Goal: Transaction & Acquisition: Purchase product/service

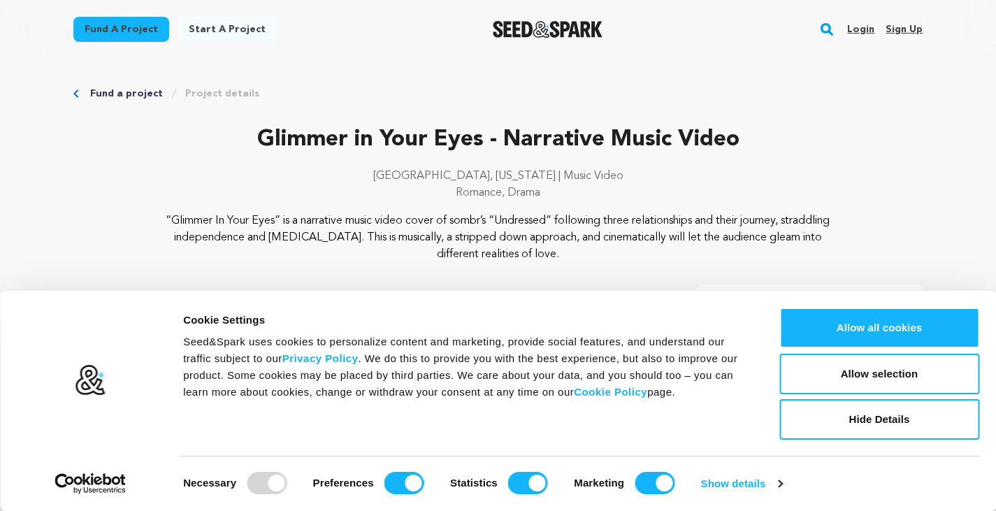
scroll to position [193, 0]
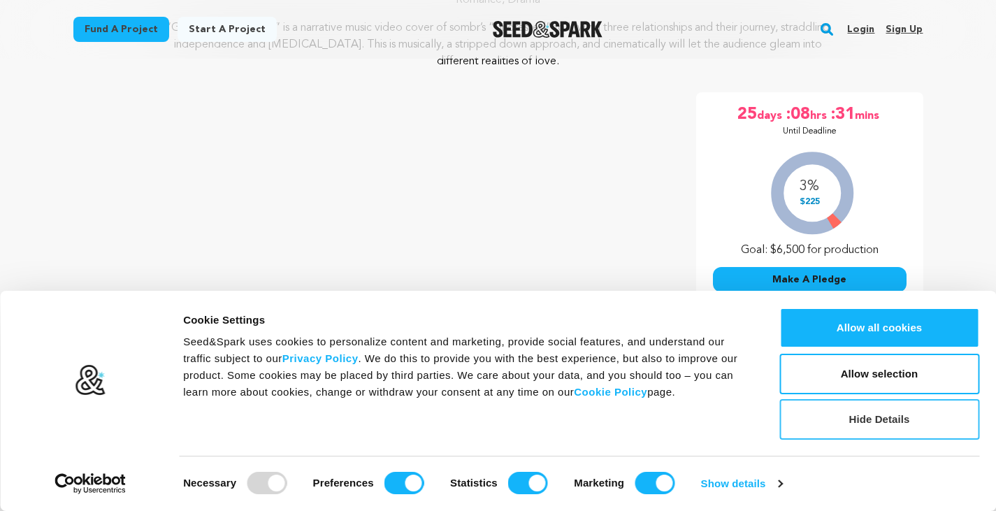
click at [859, 421] on button "Hide Details" at bounding box center [879, 419] width 200 height 41
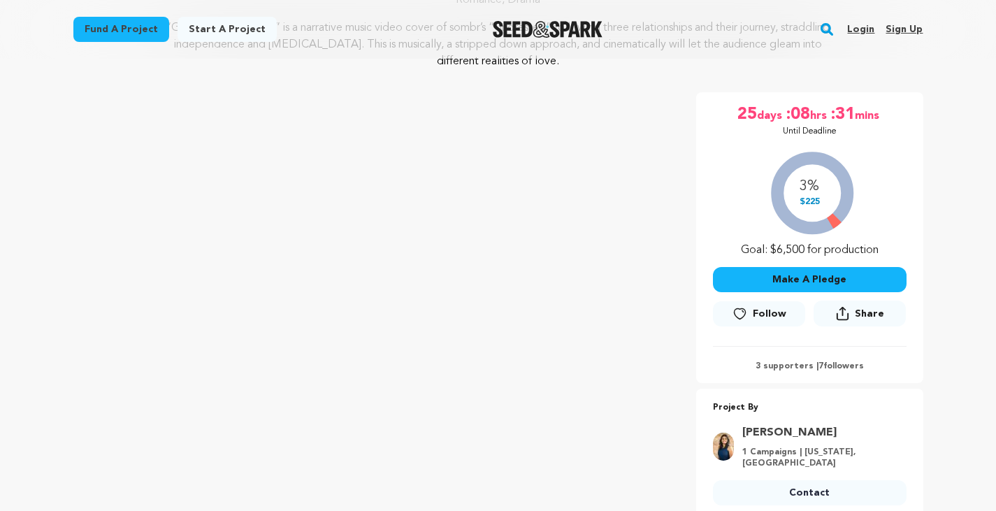
click at [788, 278] on button "Make A Pledge" at bounding box center [810, 279] width 194 height 25
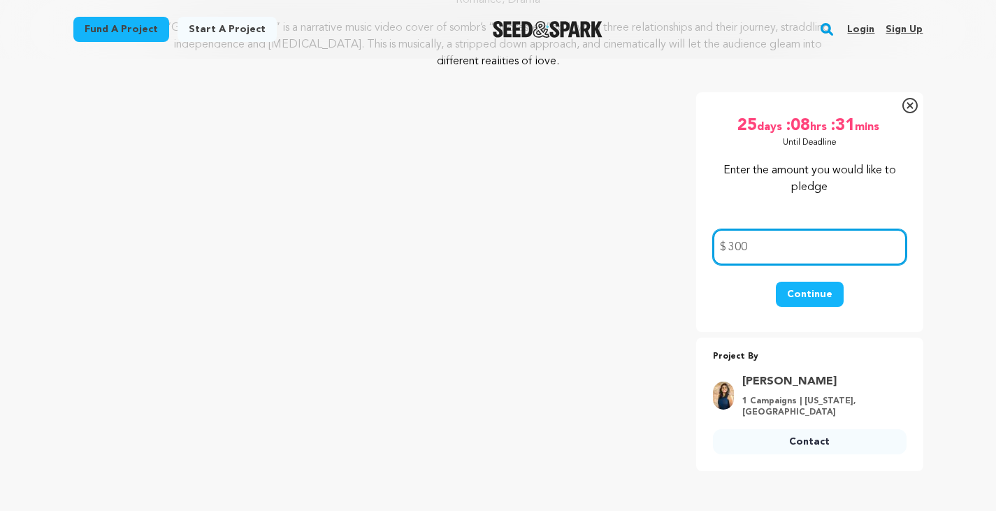
type input "300"
click at [794, 293] on button "Continue" at bounding box center [810, 294] width 68 height 25
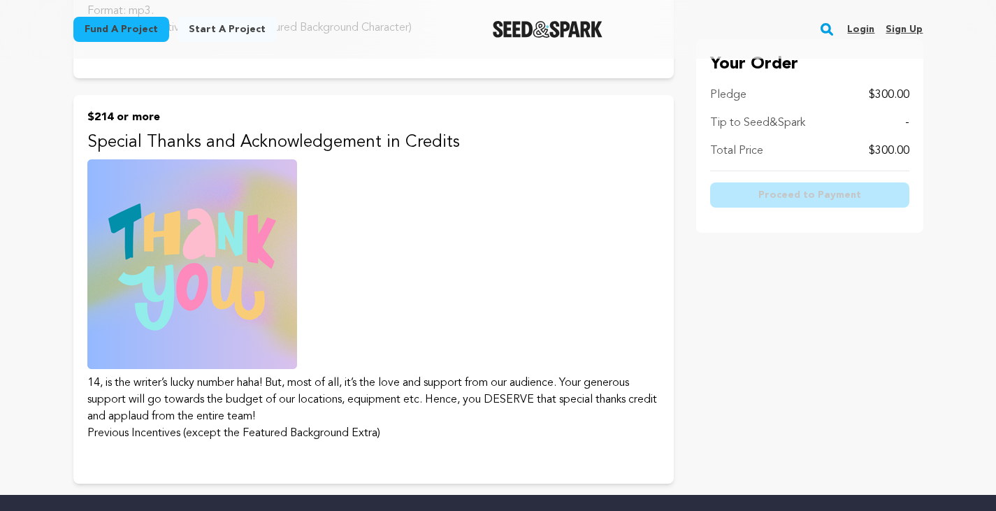
scroll to position [2671, 0]
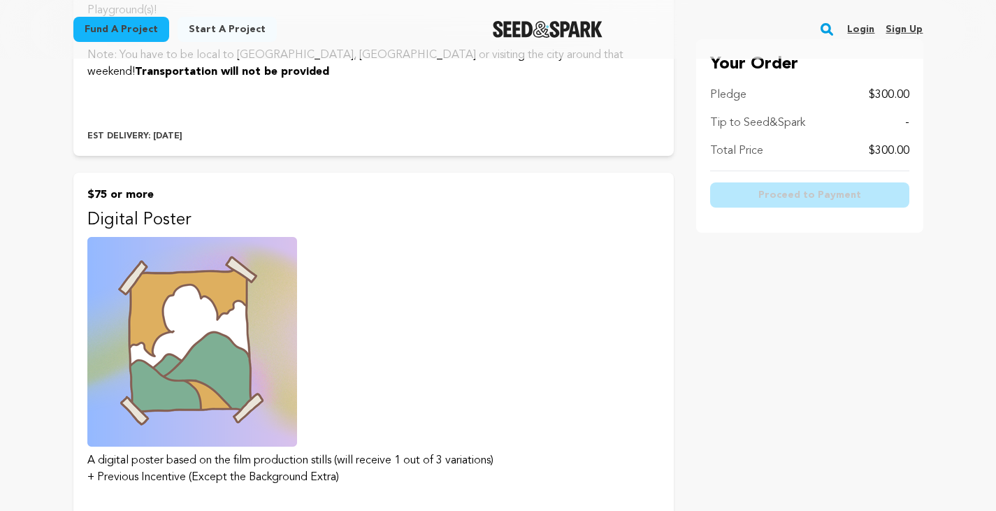
click at [372, 382] on button "$75 or more Digital Poster A digital poster based on the film production stills…" at bounding box center [373, 361] width 600 height 377
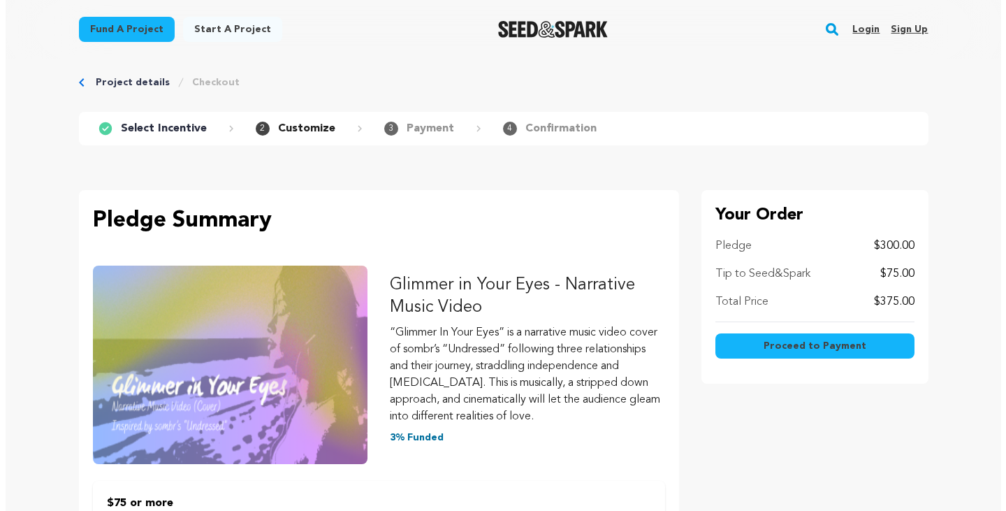
scroll to position [13, 0]
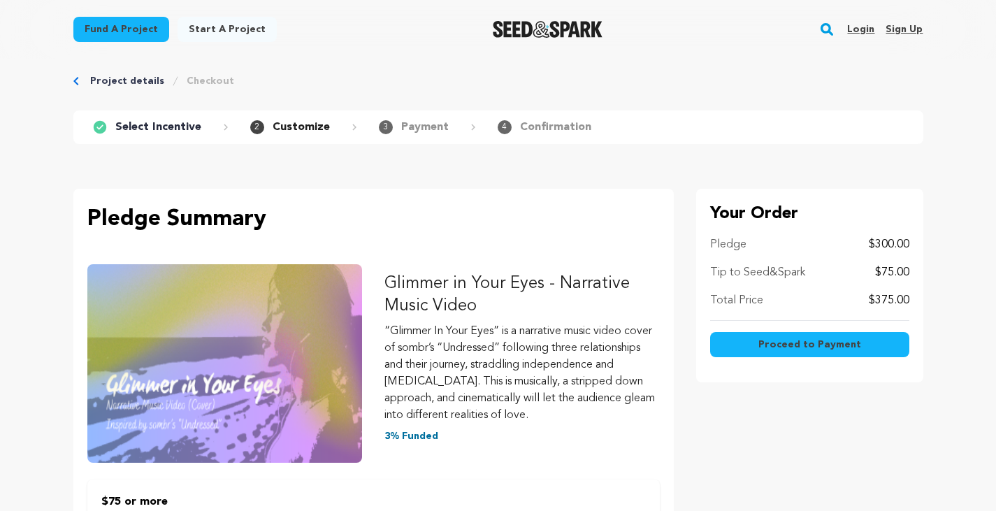
click at [815, 350] on span "Proceed to Payment" at bounding box center [809, 345] width 103 height 14
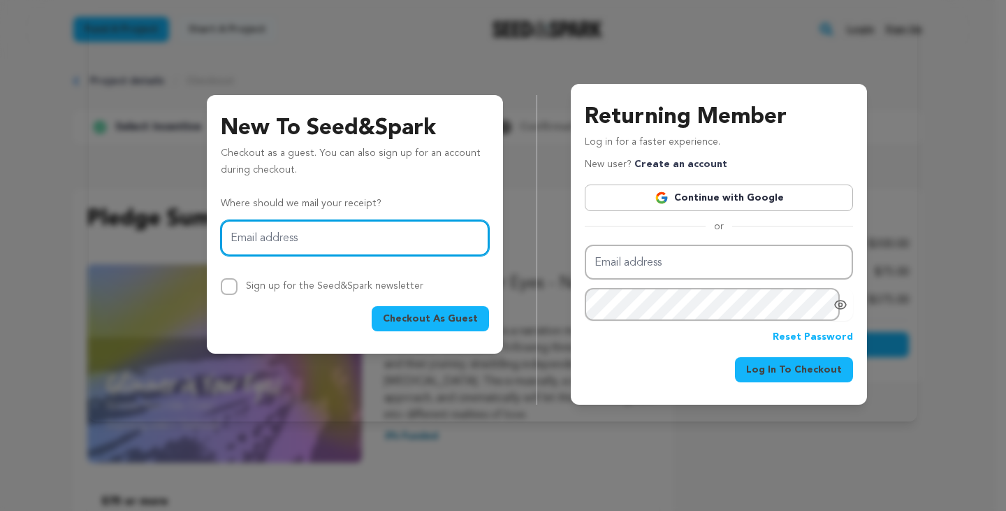
click at [380, 240] on input "Email address" at bounding box center [355, 238] width 268 height 36
type input "[EMAIL_ADDRESS][DOMAIN_NAME]"
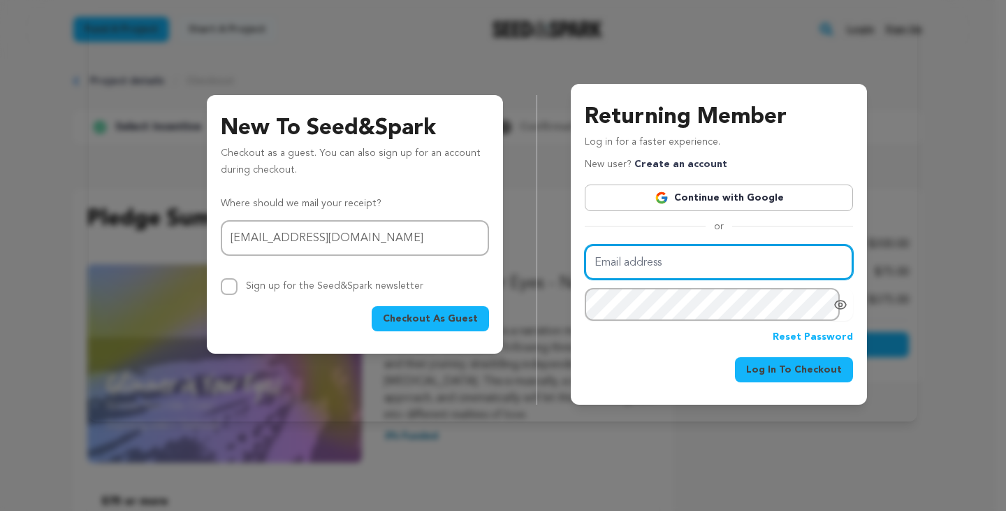
click at [615, 263] on input "Email address" at bounding box center [719, 263] width 268 height 36
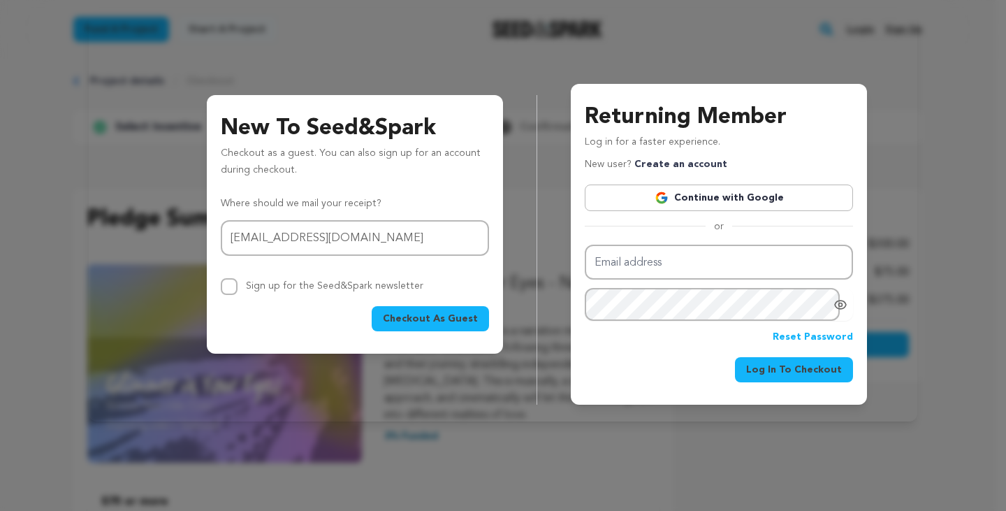
click at [423, 314] on span "Checkout As Guest" at bounding box center [430, 319] width 95 height 14
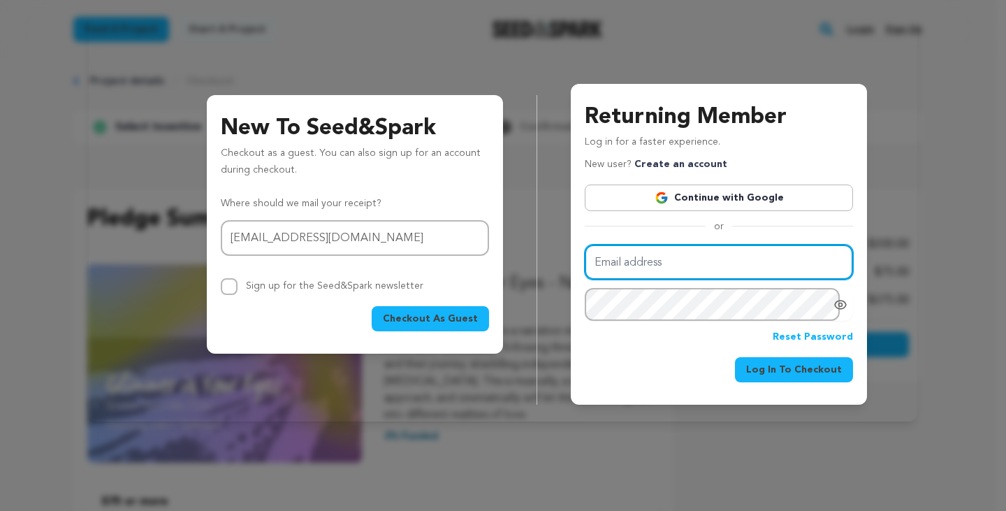
click at [668, 260] on input "Email address" at bounding box center [719, 263] width 268 height 36
type input "pererasasb@gmail.com"
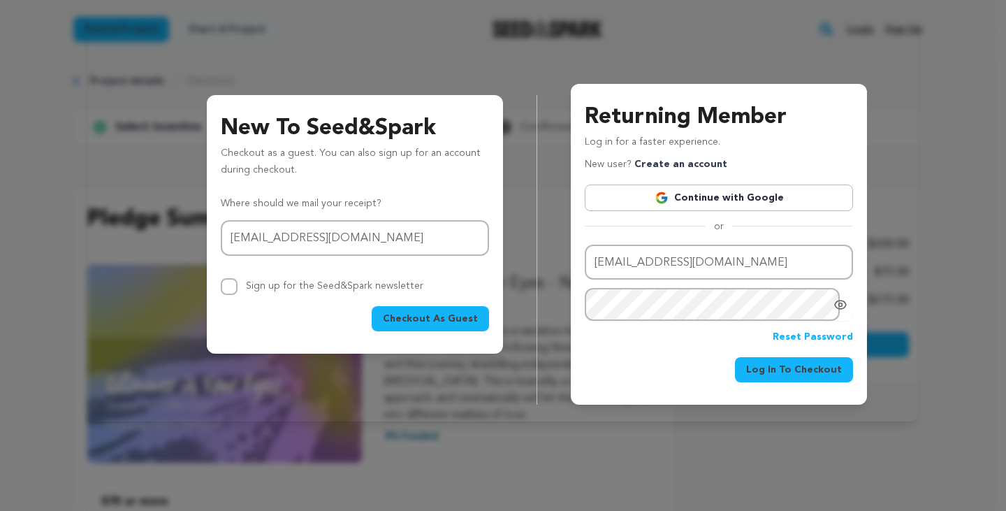
click at [841, 305] on icon "Show password as plain text. Warning: this will display your password on the sc…" at bounding box center [841, 305] width 14 height 14
click at [785, 375] on span "Log In To Checkout" at bounding box center [794, 371] width 96 height 14
click at [795, 341] on link "Reset Password" at bounding box center [813, 339] width 80 height 17
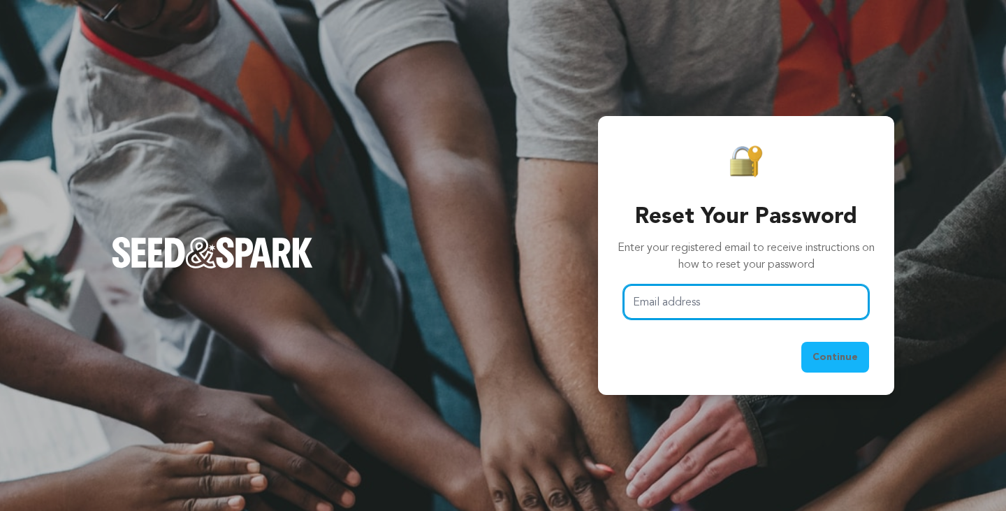
click at [653, 285] on input "Email address" at bounding box center [746, 302] width 246 height 36
type input "[EMAIL_ADDRESS][DOMAIN_NAME]"
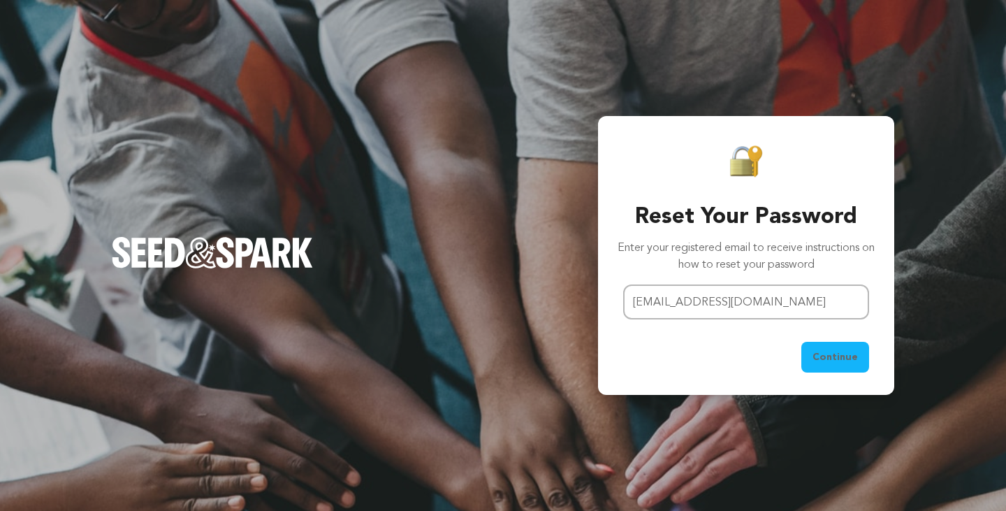
click at [840, 354] on span "Continue" at bounding box center [835, 357] width 45 height 14
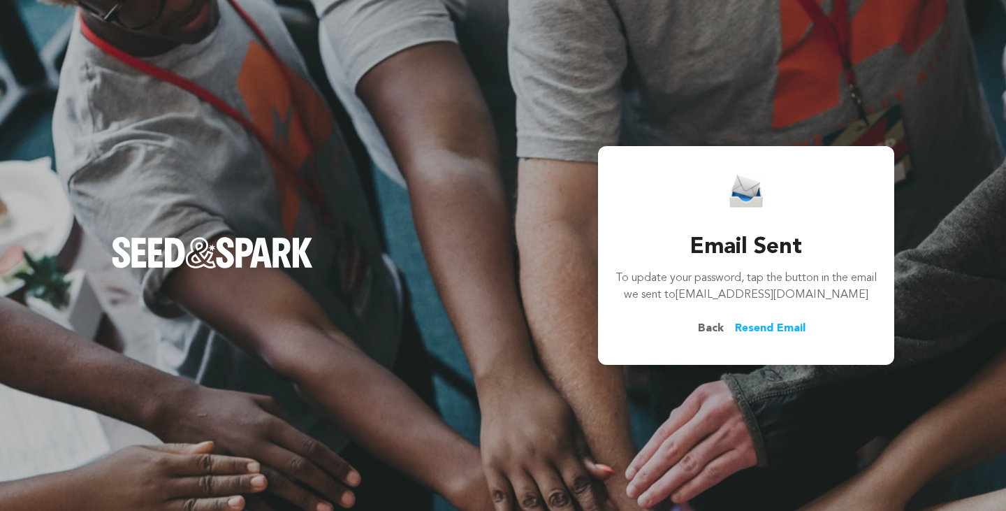
click at [702, 328] on span "Back" at bounding box center [711, 328] width 48 height 17
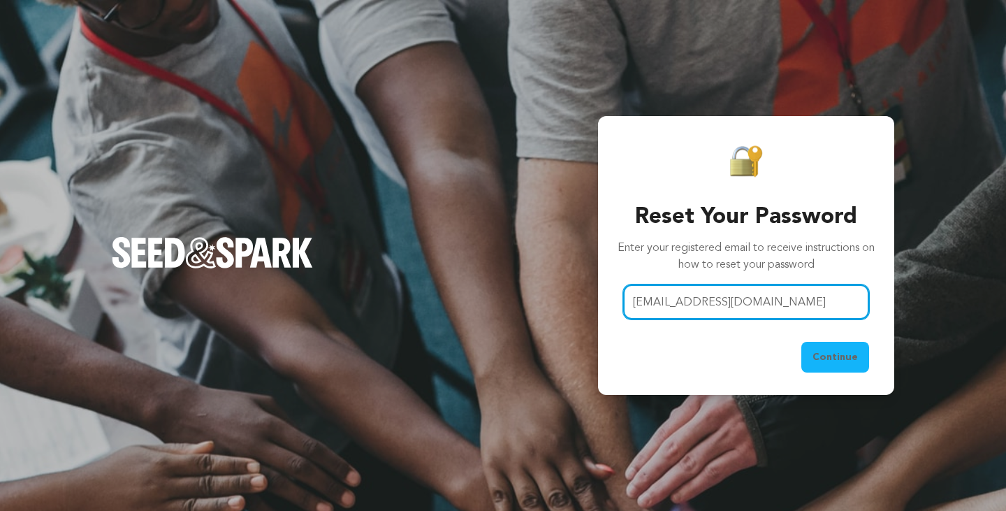
click at [667, 297] on input "[EMAIL_ADDRESS][DOMAIN_NAME]" at bounding box center [746, 302] width 246 height 36
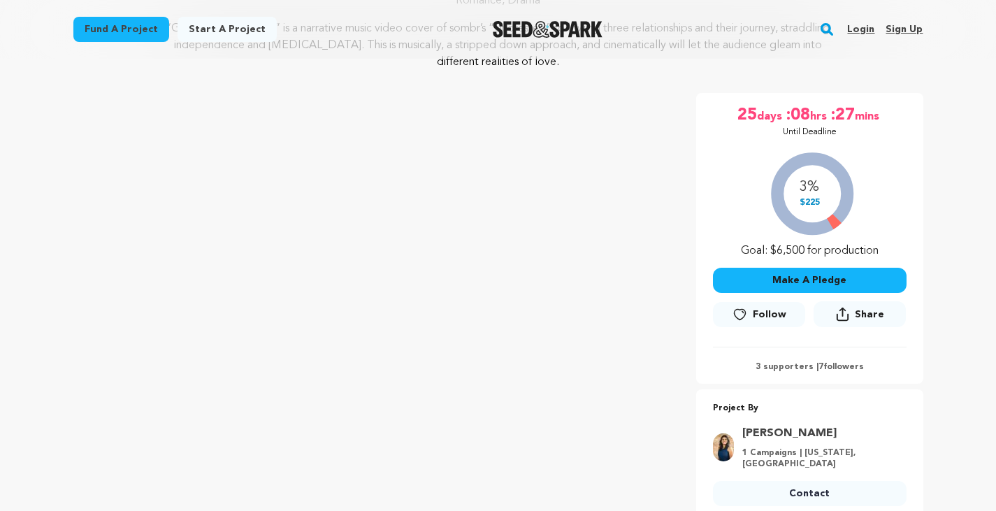
scroll to position [192, 0]
click at [760, 277] on button "Make A Pledge" at bounding box center [810, 280] width 194 height 25
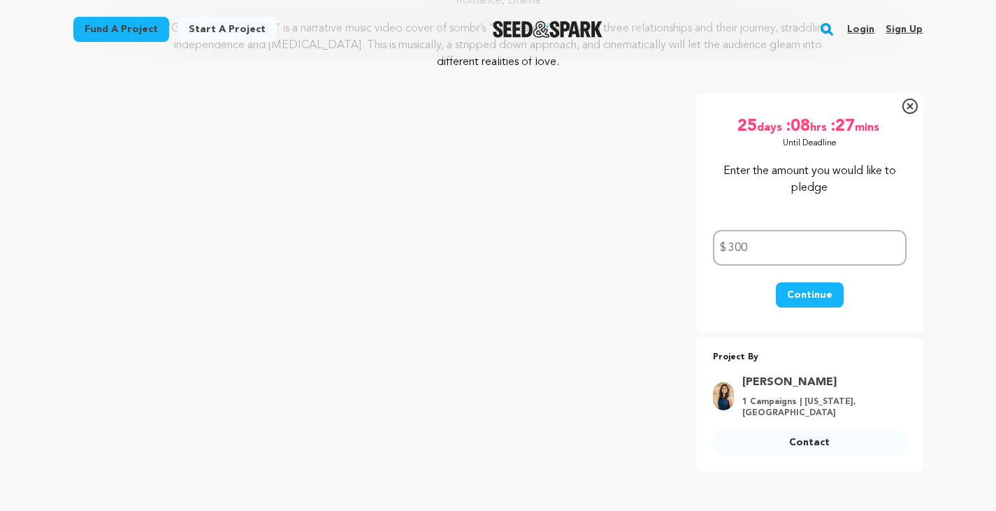
click at [821, 294] on button "Continue" at bounding box center [810, 294] width 68 height 25
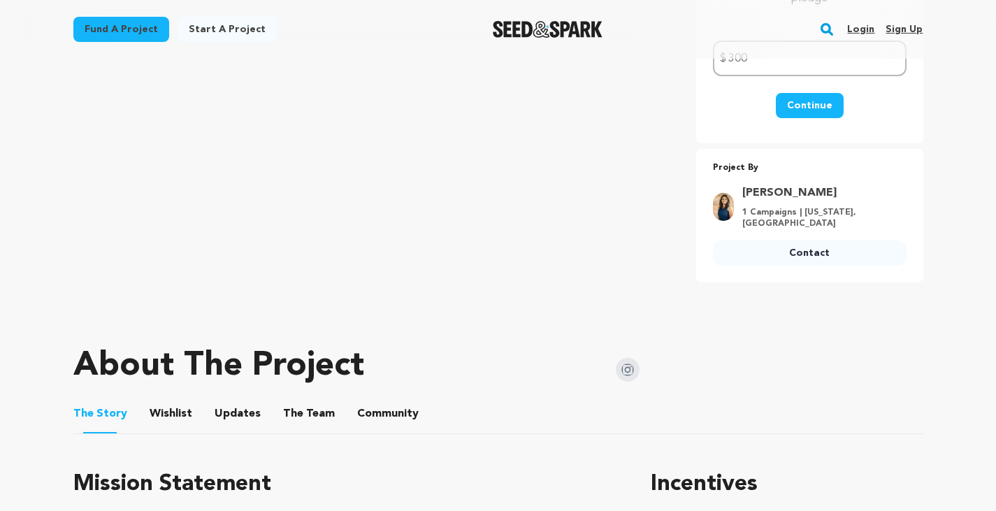
scroll to position [382, 0]
click at [811, 106] on button "Continue" at bounding box center [810, 104] width 68 height 25
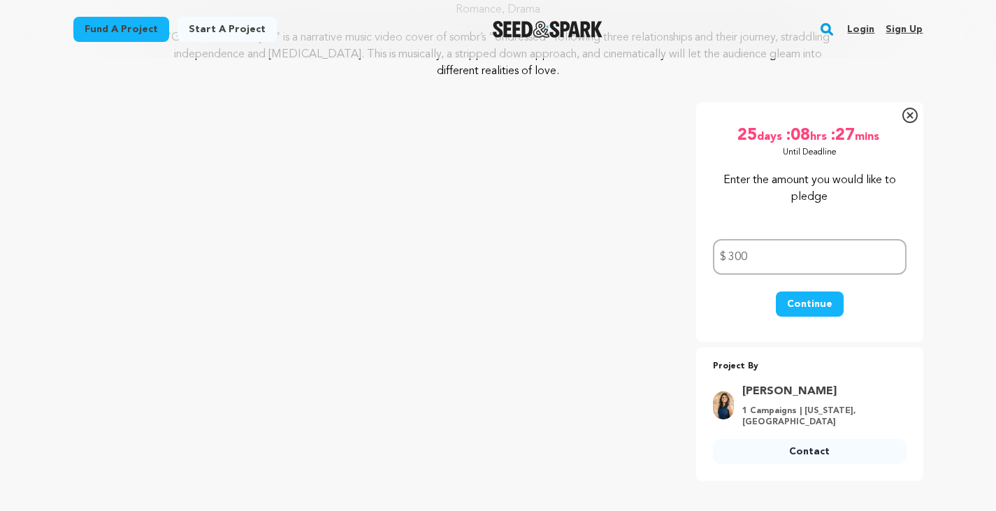
scroll to position [182, 0]
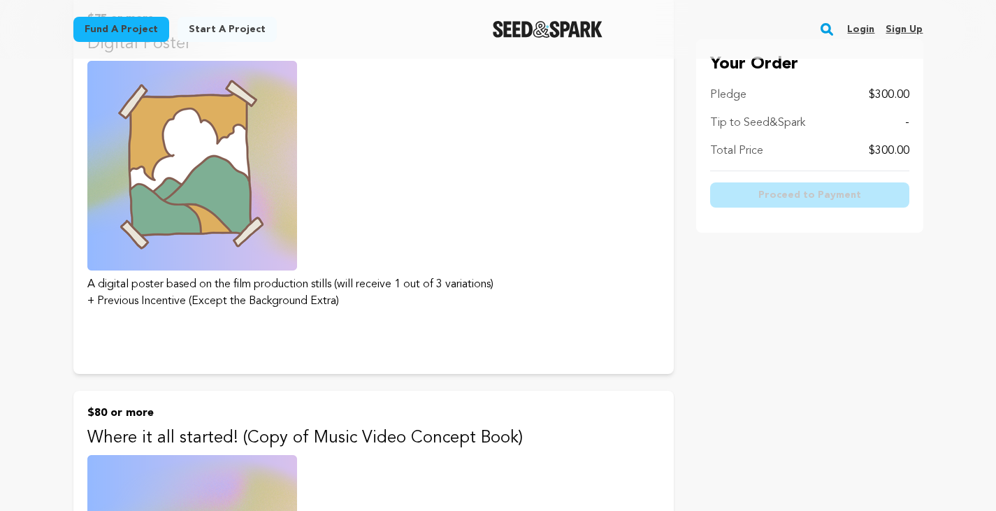
scroll to position [1034, 0]
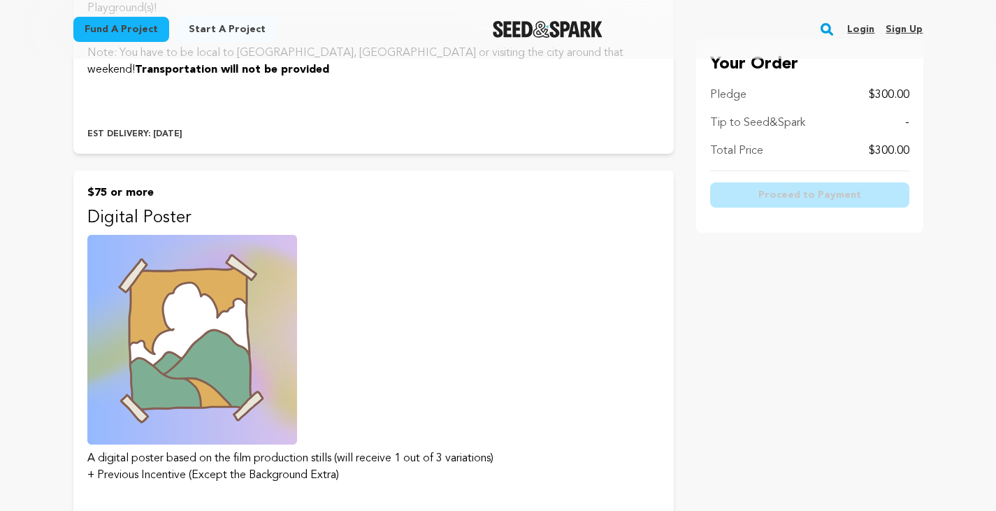
click at [419, 353] on button "$75 or more Digital Poster A digital poster based on the film production stills…" at bounding box center [373, 359] width 600 height 377
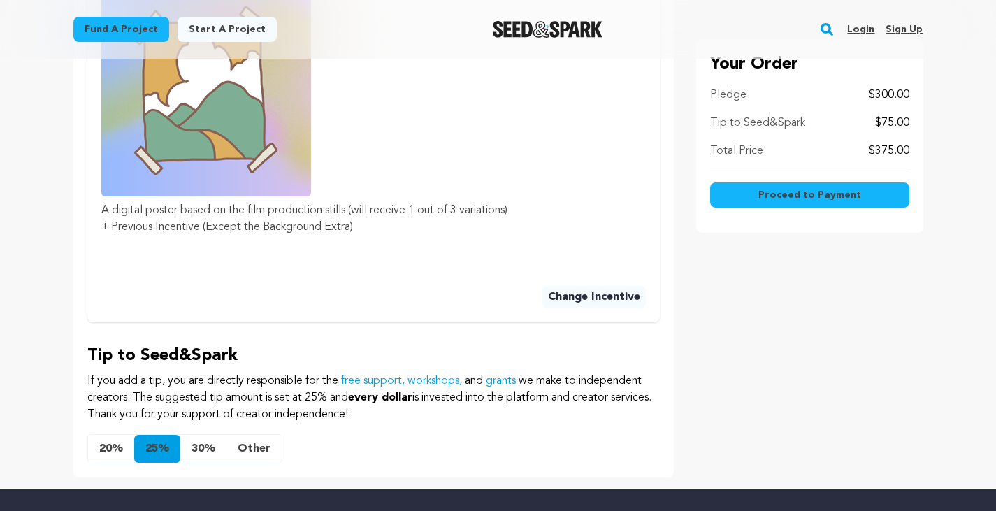
scroll to position [567, 0]
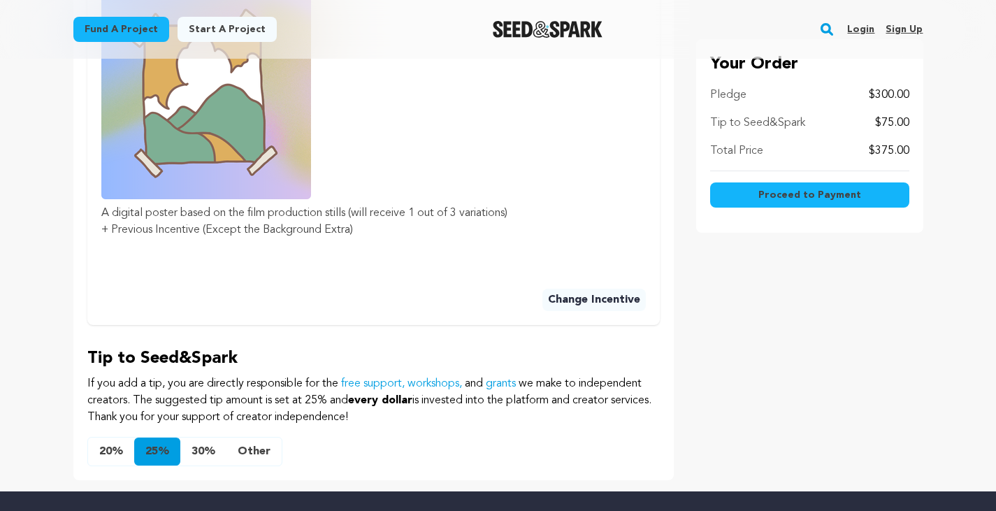
click at [247, 448] on button "Other" at bounding box center [253, 452] width 55 height 28
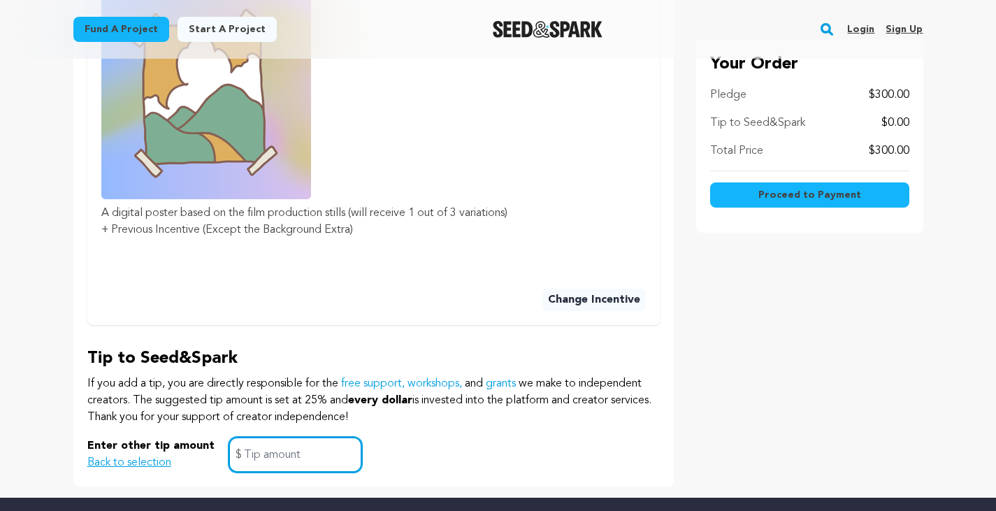
click at [242, 454] on input "text" at bounding box center [295, 455] width 133 height 36
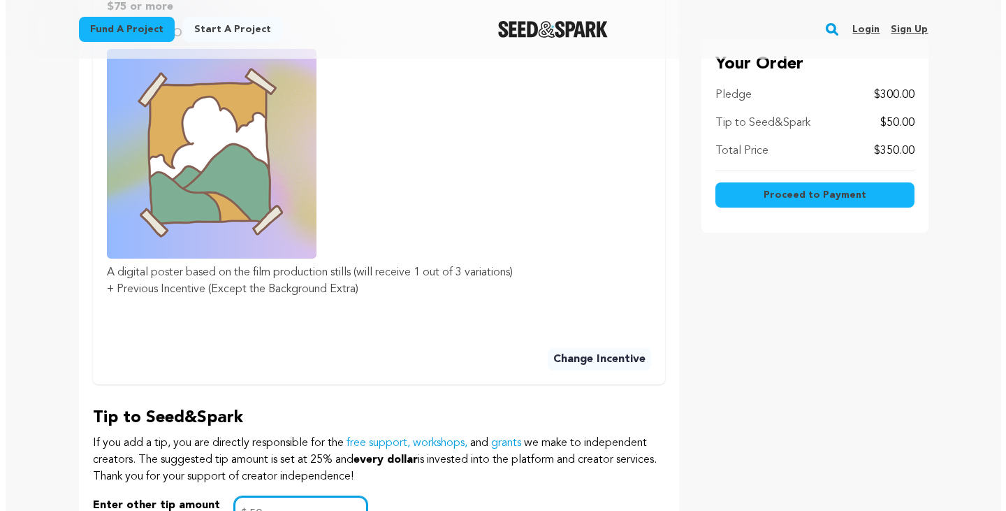
scroll to position [503, 0]
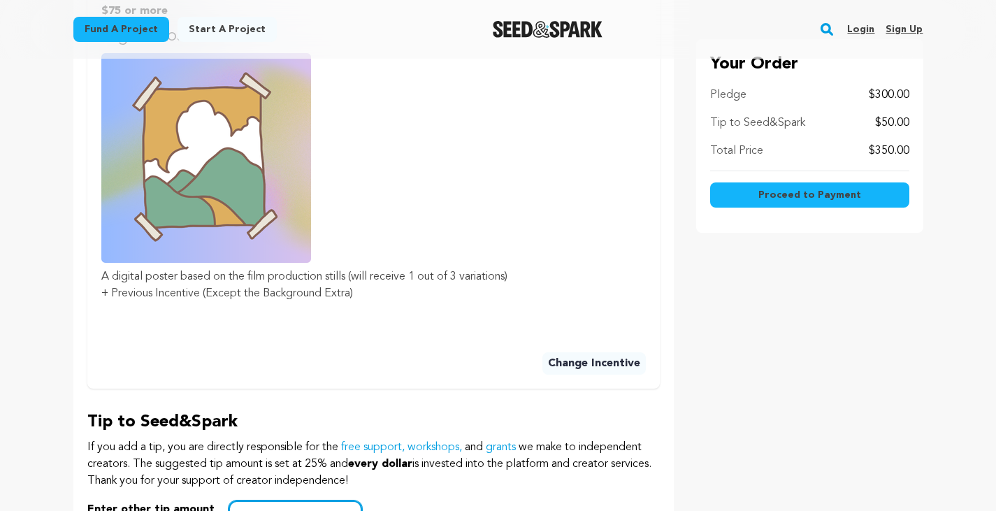
type input "50"
click at [854, 194] on span "Proceed to Payment" at bounding box center [809, 195] width 103 height 14
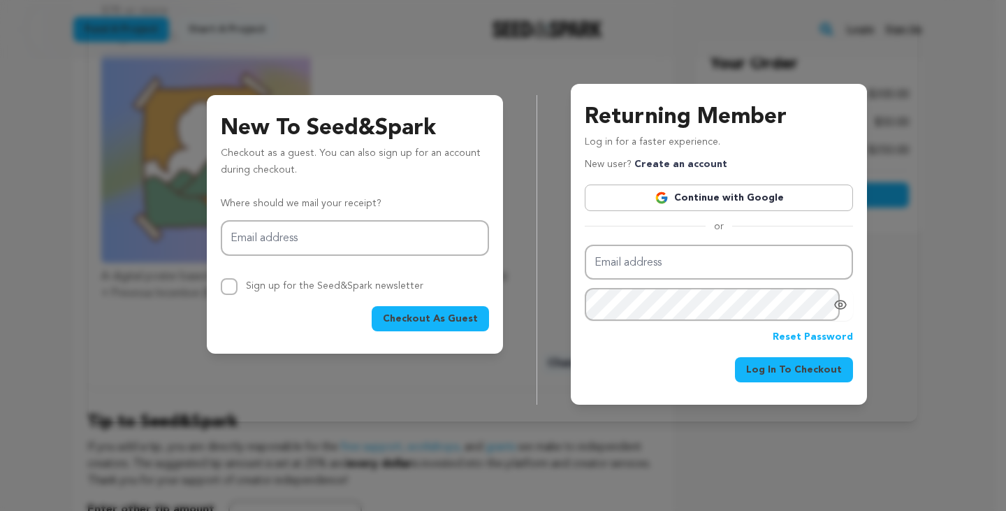
click at [627, 196] on link "Continue with Google" at bounding box center [719, 198] width 268 height 27
